Goal: Information Seeking & Learning: Find contact information

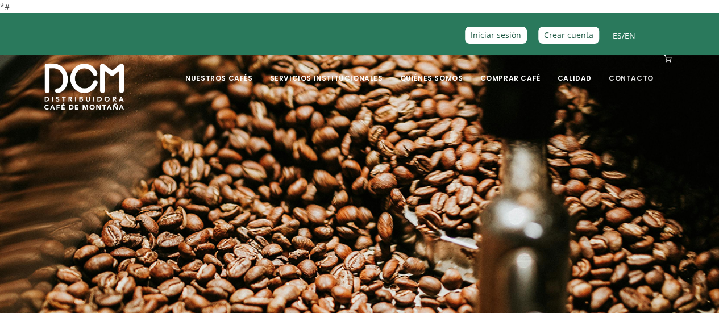
click at [638, 78] on font "Contacto" at bounding box center [631, 78] width 45 height 10
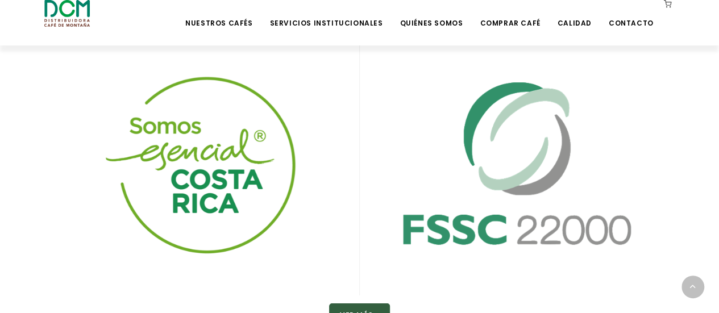
scroll to position [1677, 0]
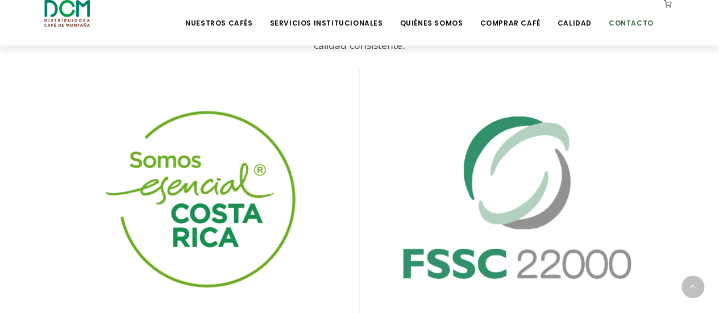
click at [625, 31] on li "Contacto" at bounding box center [631, 22] width 59 height 45
click at [623, 23] on font "Contacto" at bounding box center [631, 23] width 45 height 10
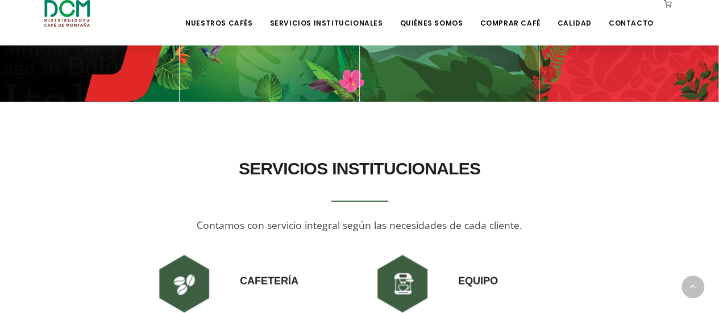
scroll to position [682, 0]
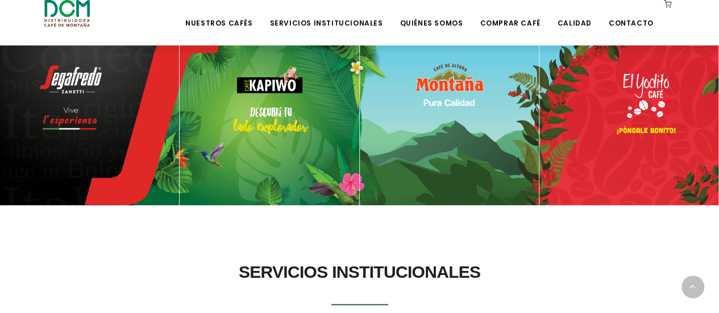
scroll to position [483, 0]
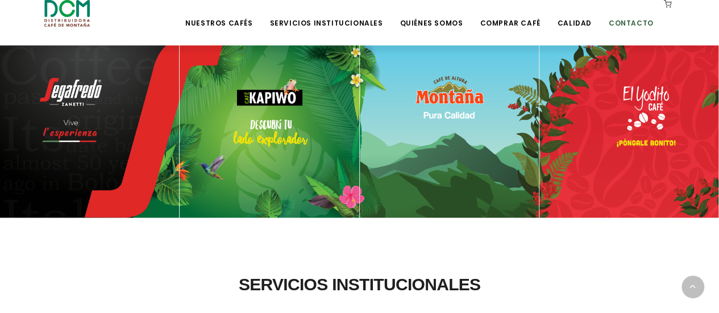
click at [621, 26] on font "Contacto" at bounding box center [631, 23] width 45 height 10
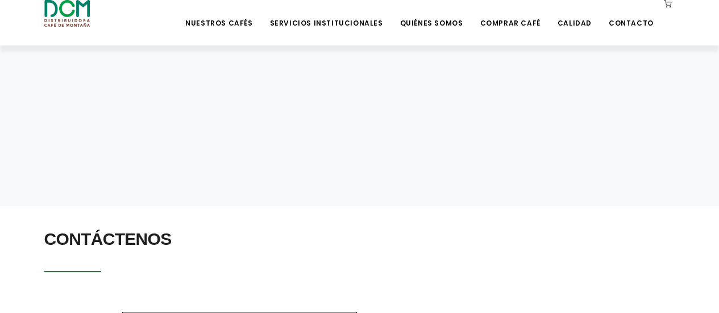
scroll to position [227, 0]
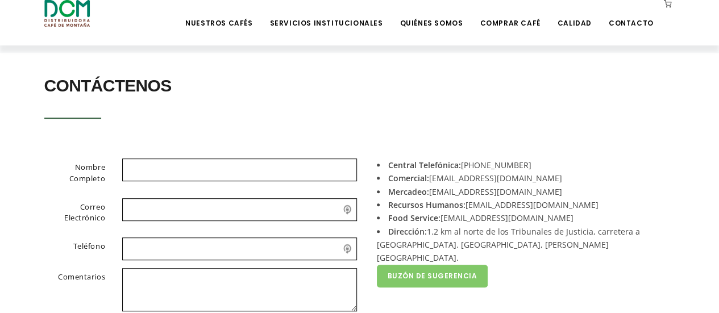
click at [491, 166] on li "Central Telefónica: [PHONE_NUMBER]" at bounding box center [522, 165] width 290 height 13
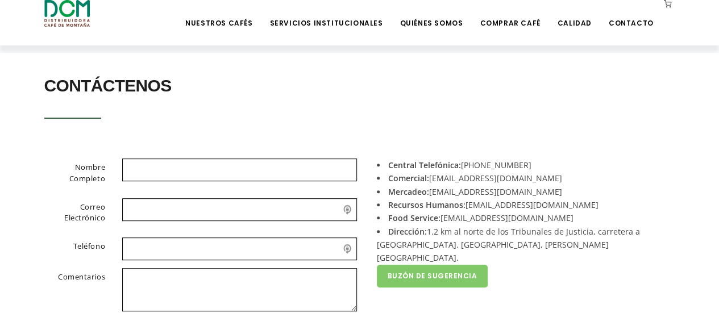
drag, startPoint x: 462, startPoint y: 163, endPoint x: 563, endPoint y: 167, distance: 101.3
click at [563, 167] on li "Central Telefónica: [PHONE_NUMBER]" at bounding box center [522, 165] width 290 height 13
copy li "[PHONE_NUMBER]"
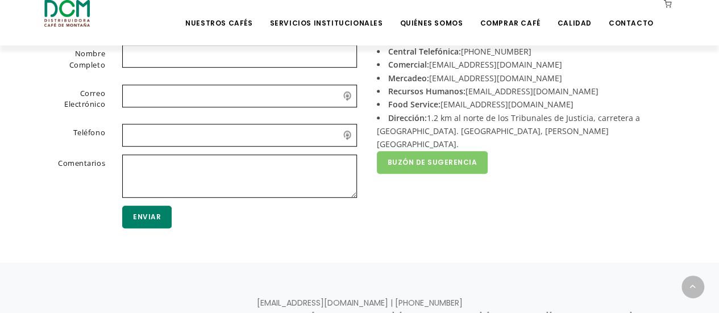
scroll to position [284, 0]
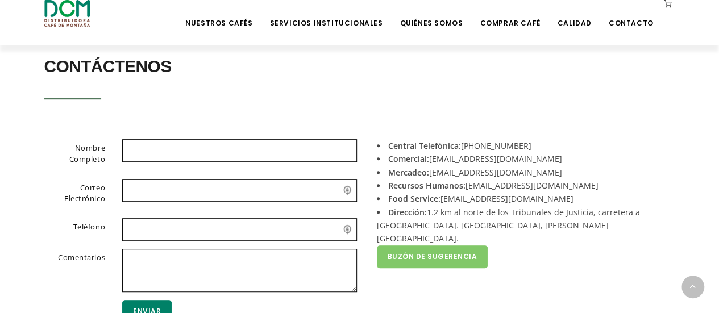
scroll to position [284, 0]
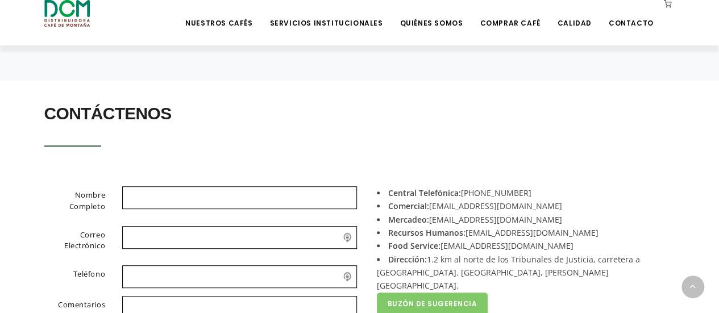
scroll to position [284, 0]
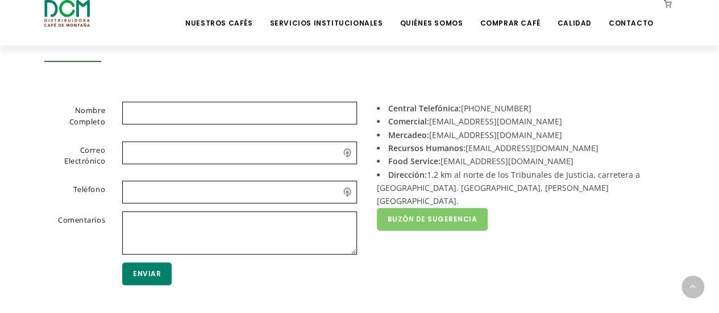
click at [455, 119] on li "Comercial: [EMAIL_ADDRESS][DOMAIN_NAME]" at bounding box center [522, 121] width 290 height 13
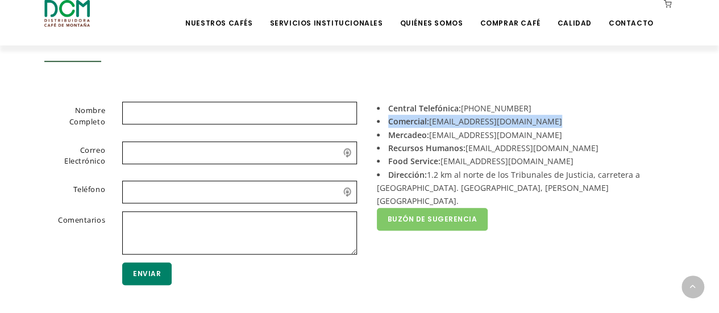
click at [455, 119] on li "Comercial: [EMAIL_ADDRESS][DOMAIN_NAME]" at bounding box center [522, 121] width 290 height 13
copy div "Comercial: [EMAIL_ADDRESS][DOMAIN_NAME]"
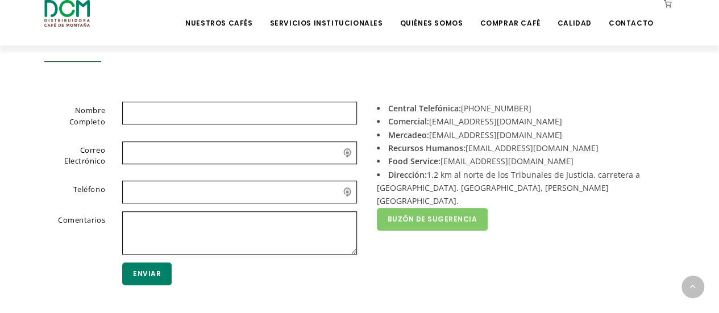
click at [434, 139] on li "Mercadeo: [EMAIL_ADDRESS][DOMAIN_NAME]" at bounding box center [522, 135] width 290 height 13
click at [432, 139] on li "Mercadeo: [EMAIL_ADDRESS][DOMAIN_NAME]" at bounding box center [522, 135] width 290 height 13
drag, startPoint x: 431, startPoint y: 135, endPoint x: 513, endPoint y: 132, distance: 81.9
click at [513, 132] on li "Mercadeo: [EMAIL_ADDRESS][DOMAIN_NAME]" at bounding box center [522, 135] width 290 height 13
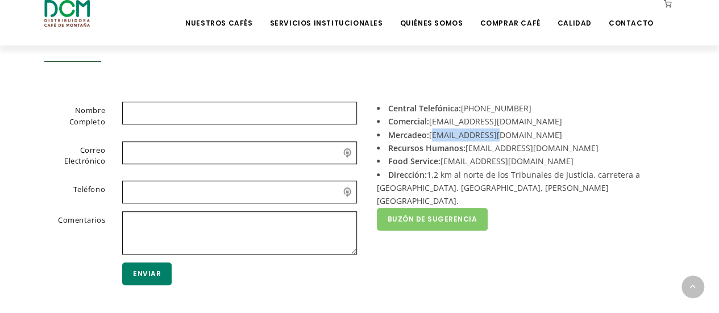
copy li "[EMAIL_ADDRESS][DOMAIN_NAME]"
drag, startPoint x: 469, startPoint y: 149, endPoint x: 505, endPoint y: 149, distance: 35.8
click at [505, 149] on li "Recursos Humanos: [EMAIL_ADDRESS][DOMAIN_NAME]" at bounding box center [522, 148] width 290 height 13
drag, startPoint x: 465, startPoint y: 147, endPoint x: 556, endPoint y: 147, distance: 91.0
click at [556, 147] on li "Recursos Humanos: [EMAIL_ADDRESS][DOMAIN_NAME]" at bounding box center [522, 148] width 290 height 13
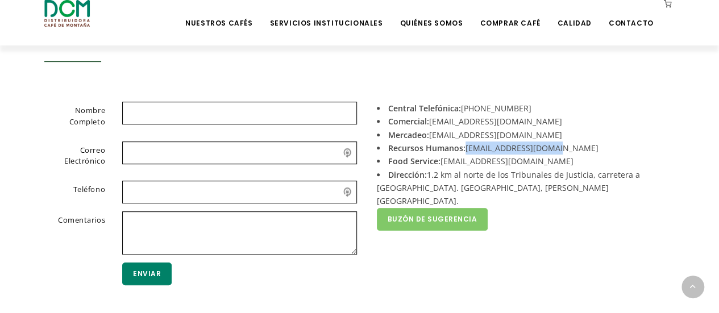
copy li "[EMAIL_ADDRESS][DOMAIN_NAME]"
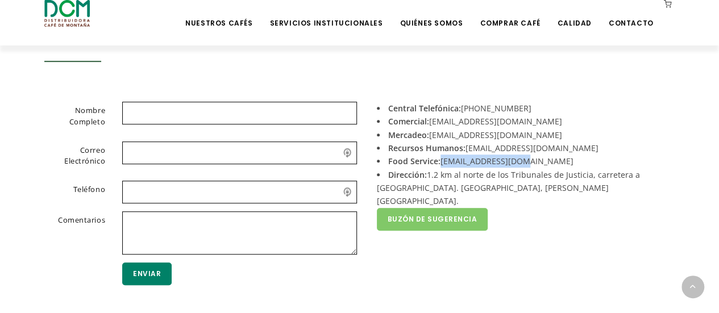
drag, startPoint x: 438, startPoint y: 166, endPoint x: 528, endPoint y: 164, distance: 89.9
click at [528, 164] on li "Food Service: [EMAIL_ADDRESS][DOMAIN_NAME]" at bounding box center [522, 161] width 290 height 13
copy li "[EMAIL_ADDRESS][DOMAIN_NAME]"
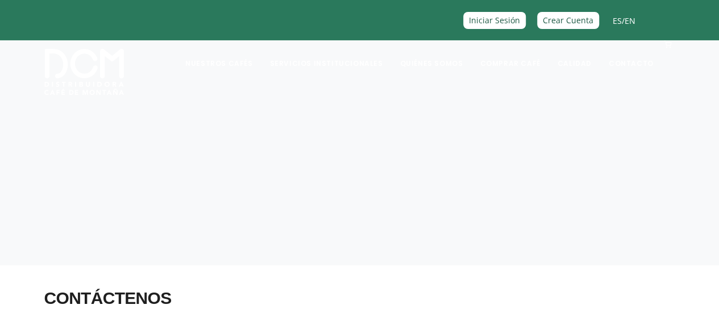
scroll to position [0, 0]
